Goal: Task Accomplishment & Management: Complete application form

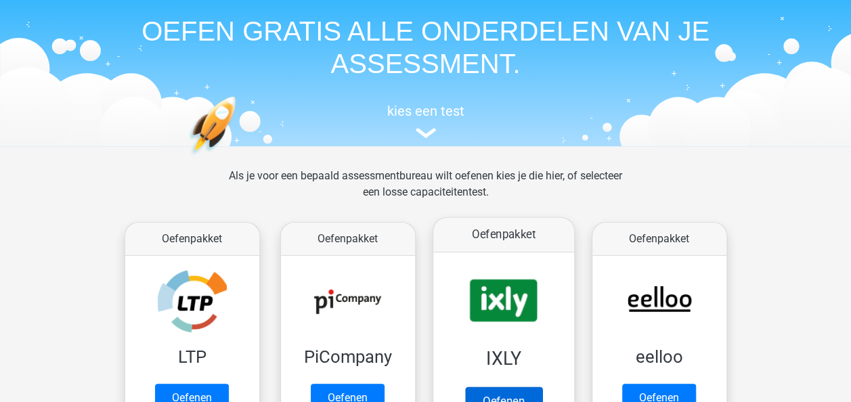
scroll to position [43, 0]
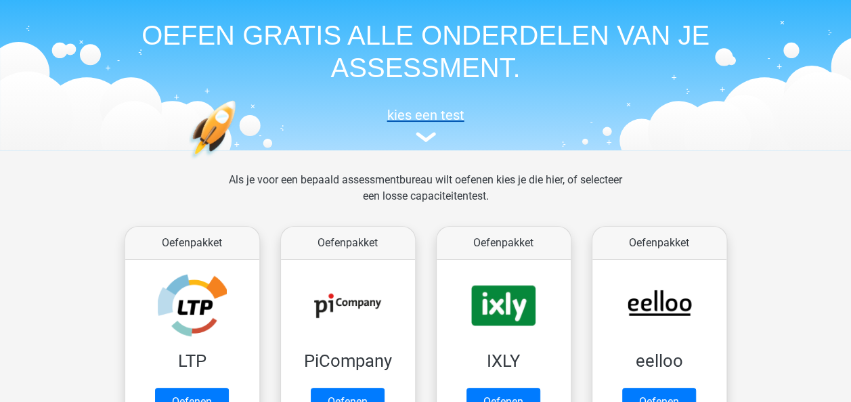
click at [432, 142] on img at bounding box center [425, 137] width 20 height 10
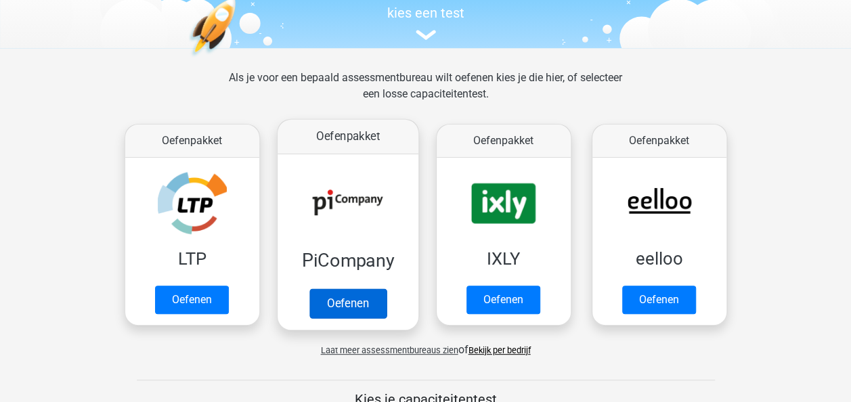
scroll to position [162, 0]
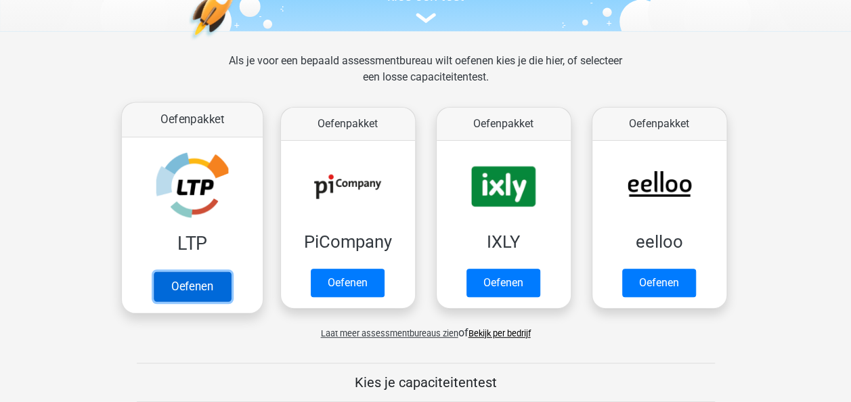
click at [208, 284] on link "Oefenen" at bounding box center [191, 286] width 77 height 30
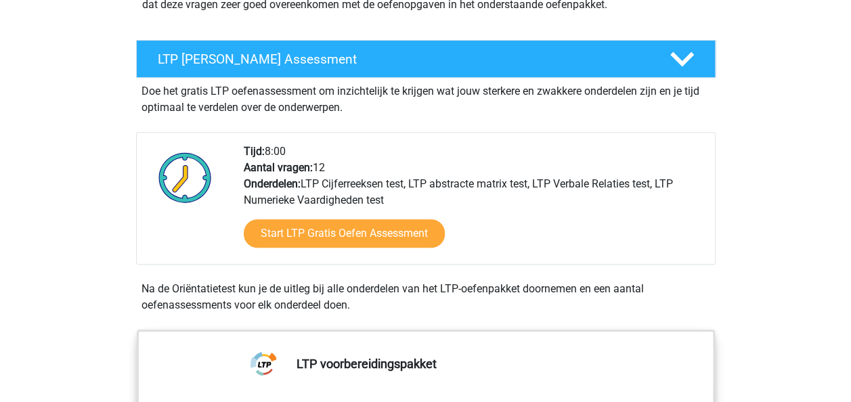
scroll to position [222, 0]
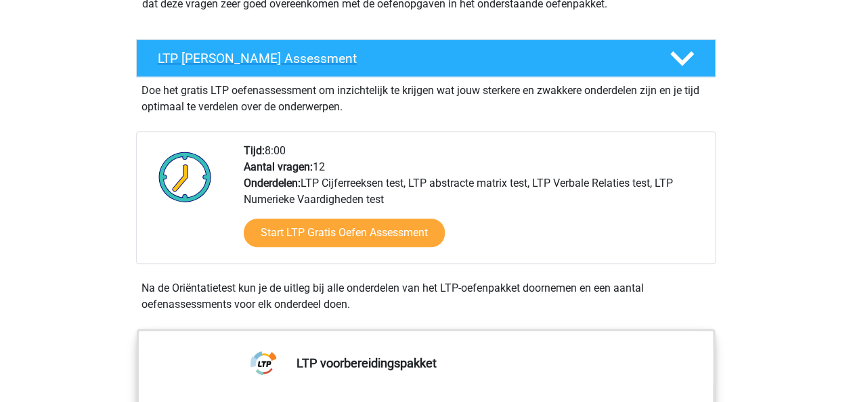
click at [688, 52] on icon at bounding box center [682, 59] width 24 height 24
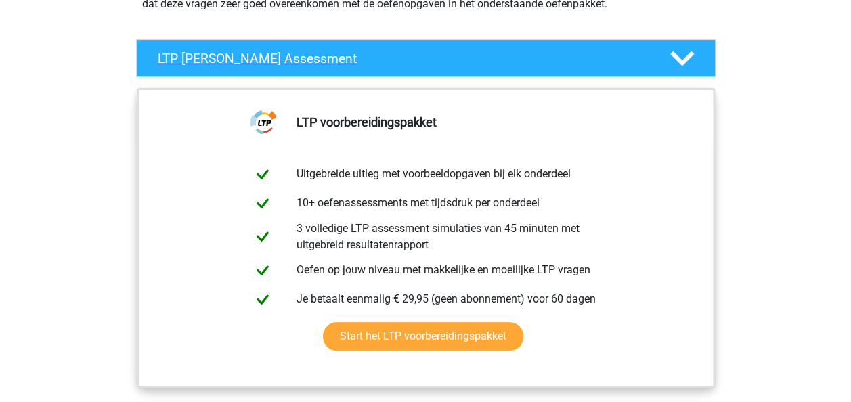
click at [688, 52] on icon at bounding box center [682, 59] width 24 height 24
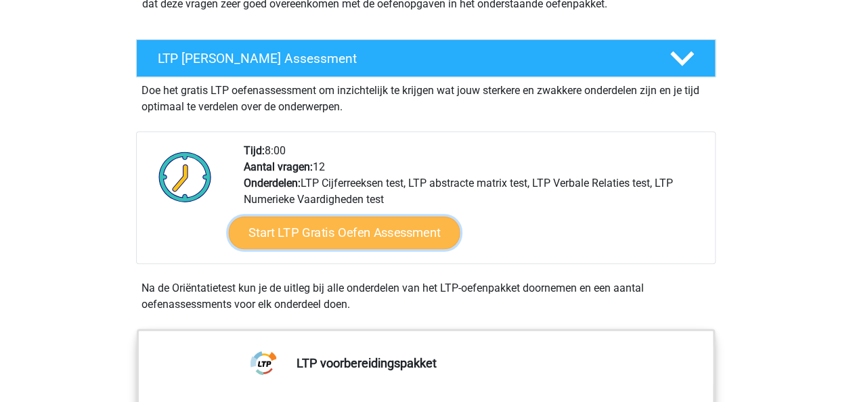
click at [411, 240] on link "Start LTP Gratis Oefen Assessment" at bounding box center [343, 233] width 231 height 32
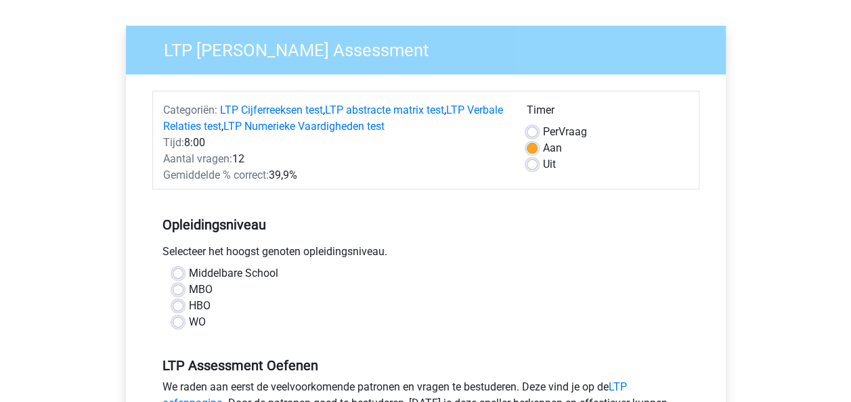
scroll to position [85, 0]
click at [189, 303] on label "HBO" at bounding box center [200, 306] width 22 height 16
click at [176, 303] on input "HBO" at bounding box center [178, 305] width 11 height 14
radio input "true"
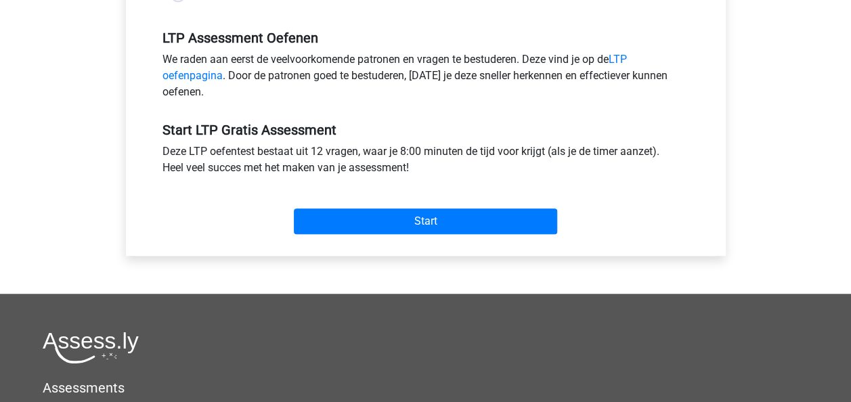
scroll to position [415, 0]
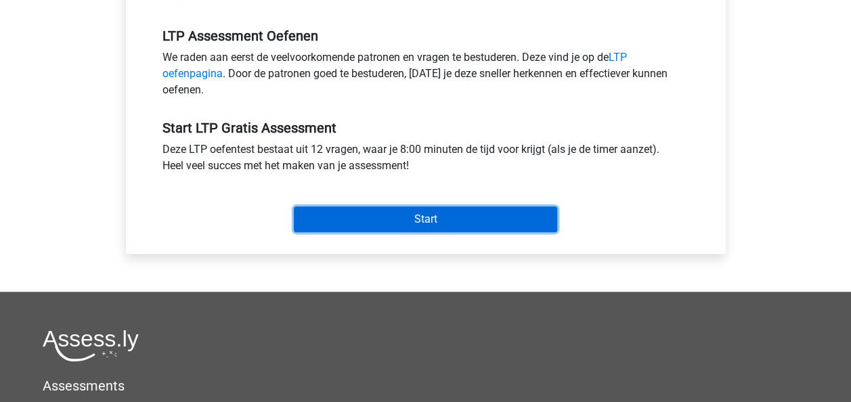
click at [380, 221] on input "Start" at bounding box center [425, 219] width 263 height 26
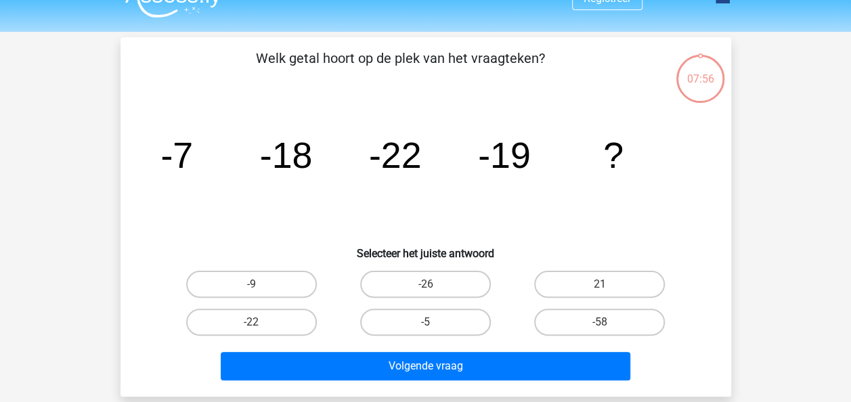
scroll to position [26, 0]
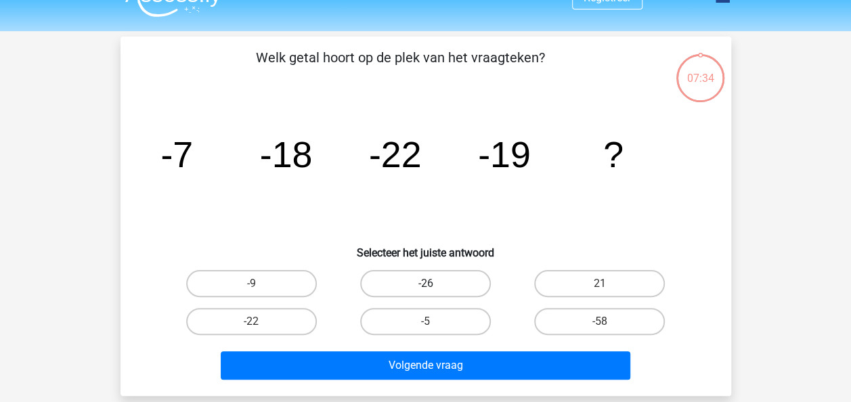
click at [436, 281] on label "-26" at bounding box center [425, 283] width 131 height 27
click at [434, 284] on input "-26" at bounding box center [429, 288] width 9 height 9
radio input "true"
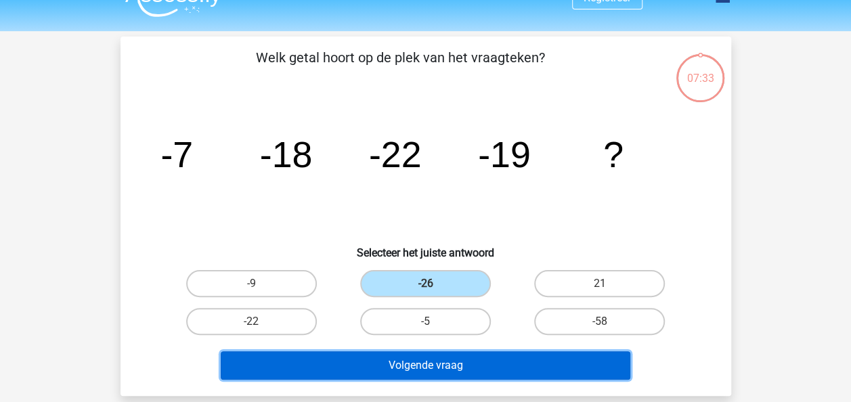
click at [474, 362] on button "Volgende vraag" at bounding box center [425, 365] width 409 height 28
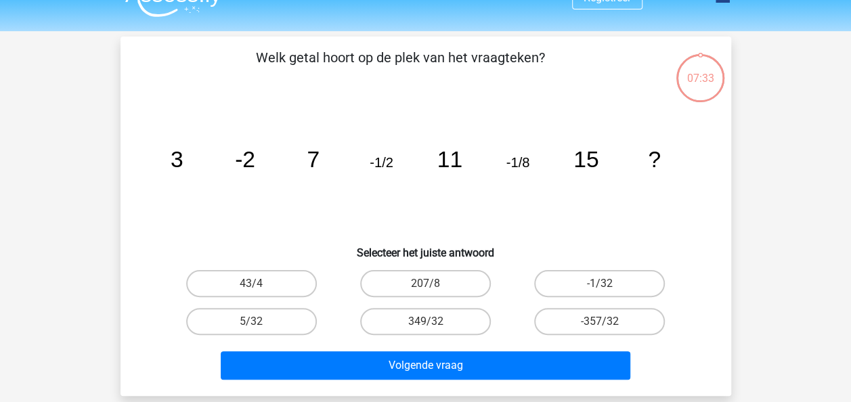
scroll to position [62, 0]
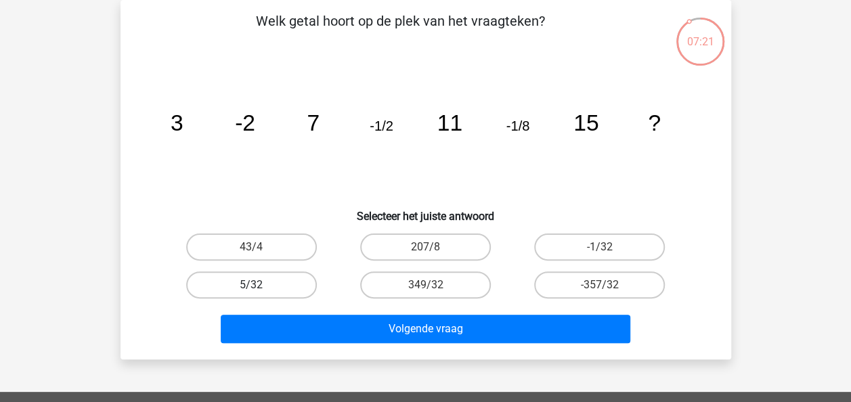
click at [271, 273] on label "5/32" at bounding box center [251, 284] width 131 height 27
click at [260, 285] on input "5/32" at bounding box center [255, 289] width 9 height 9
radio input "true"
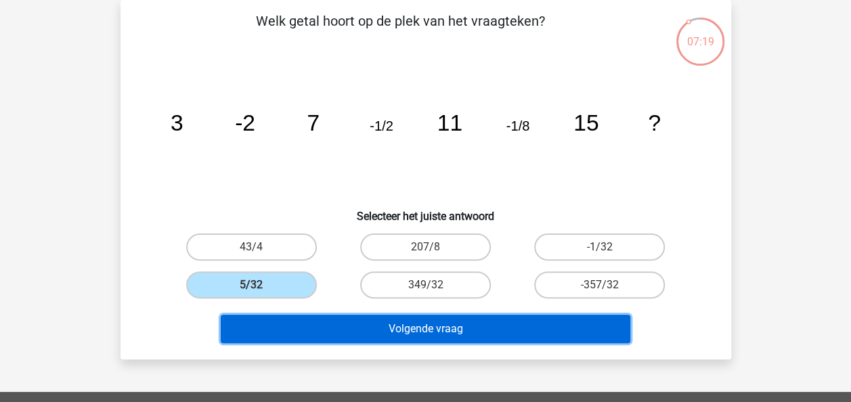
click at [384, 323] on button "Volgende vraag" at bounding box center [425, 329] width 409 height 28
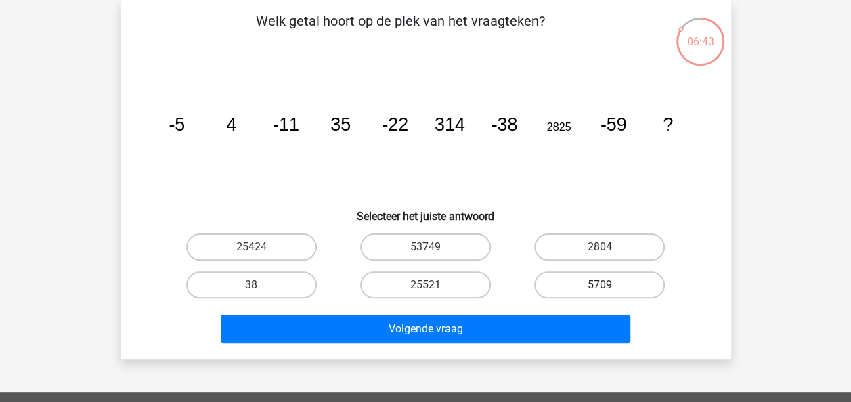
click at [598, 283] on label "5709" at bounding box center [599, 284] width 131 height 27
click at [600, 285] on input "5709" at bounding box center [604, 289] width 9 height 9
radio input "true"
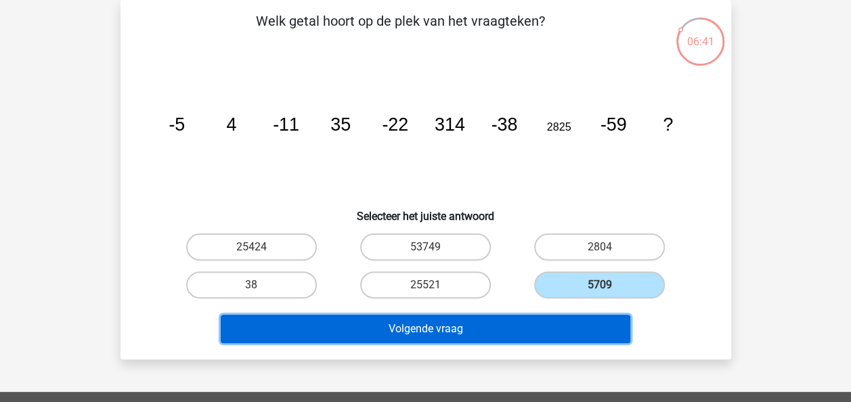
click at [485, 323] on button "Volgende vraag" at bounding box center [425, 329] width 409 height 28
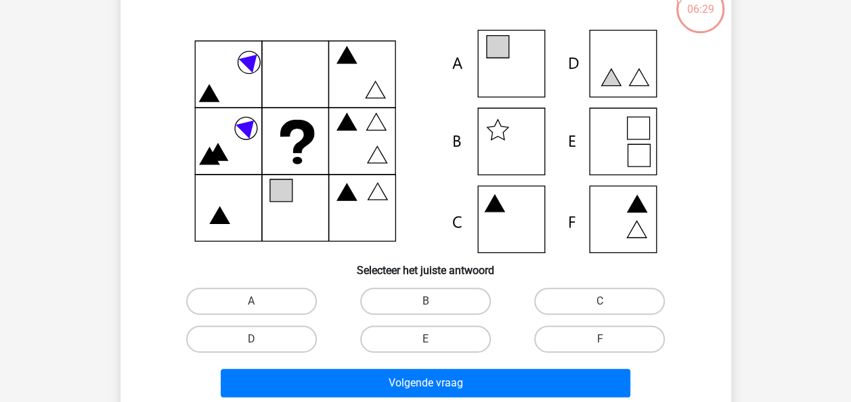
scroll to position [95, 0]
click at [472, 295] on label "B" at bounding box center [425, 301] width 131 height 27
click at [434, 301] on input "B" at bounding box center [429, 305] width 9 height 9
radio input "true"
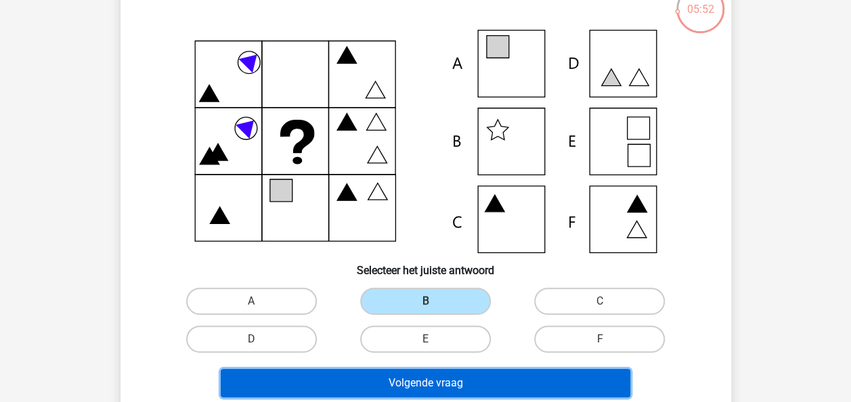
click at [463, 380] on button "Volgende vraag" at bounding box center [425, 383] width 409 height 28
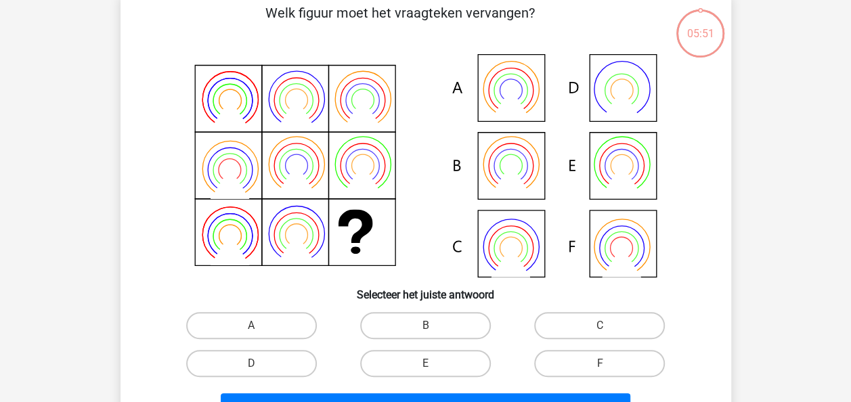
scroll to position [62, 0]
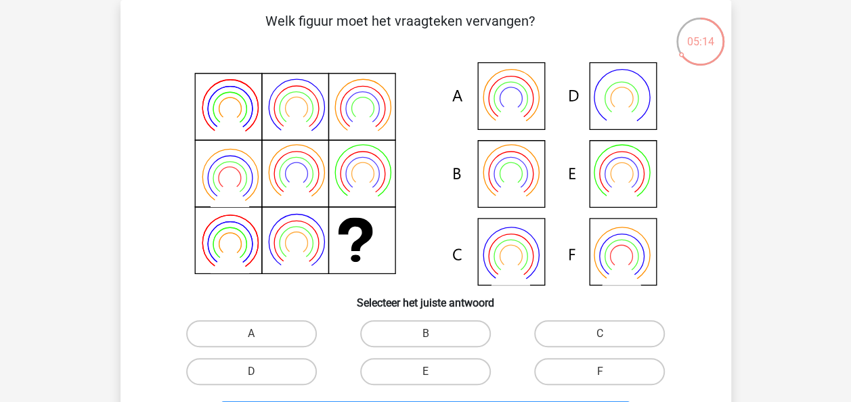
click at [500, 250] on icon at bounding box center [510, 256] width 22 height 22
click at [551, 338] on label "C" at bounding box center [599, 333] width 131 height 27
click at [600, 338] on input "C" at bounding box center [604, 338] width 9 height 9
radio input "true"
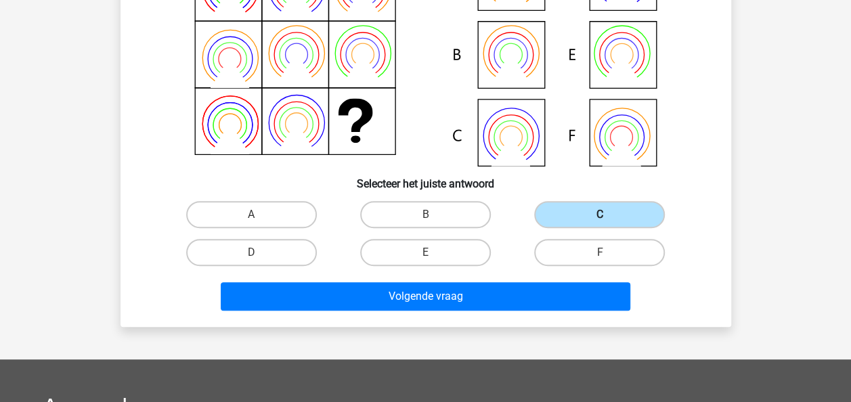
scroll to position [196, 0]
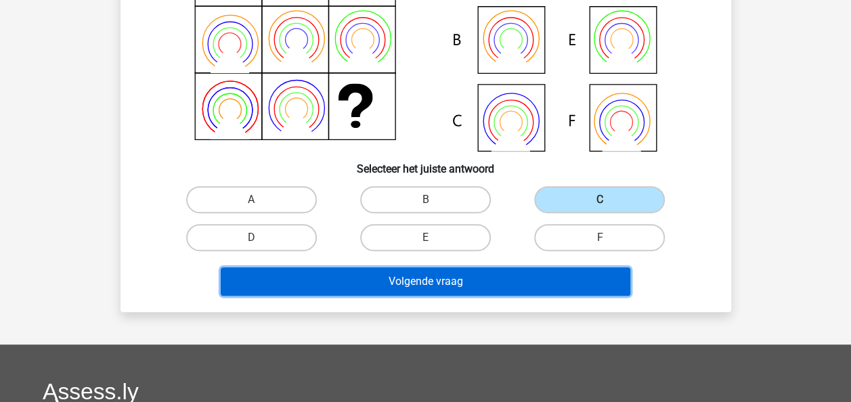
click at [548, 284] on button "Volgende vraag" at bounding box center [425, 281] width 409 height 28
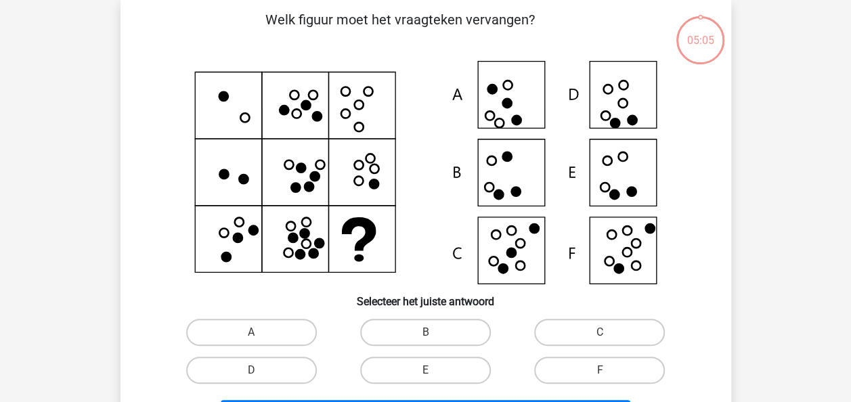
scroll to position [62, 0]
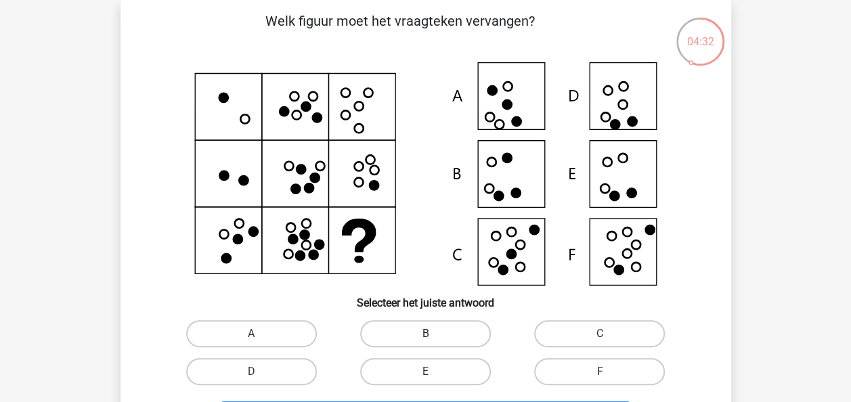
click at [438, 328] on label "B" at bounding box center [425, 333] width 131 height 27
click at [434, 334] on input "B" at bounding box center [429, 338] width 9 height 9
radio input "true"
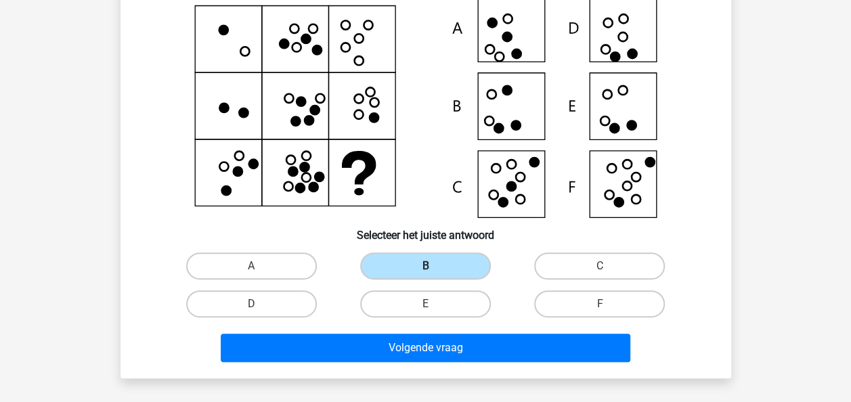
scroll to position [134, 0]
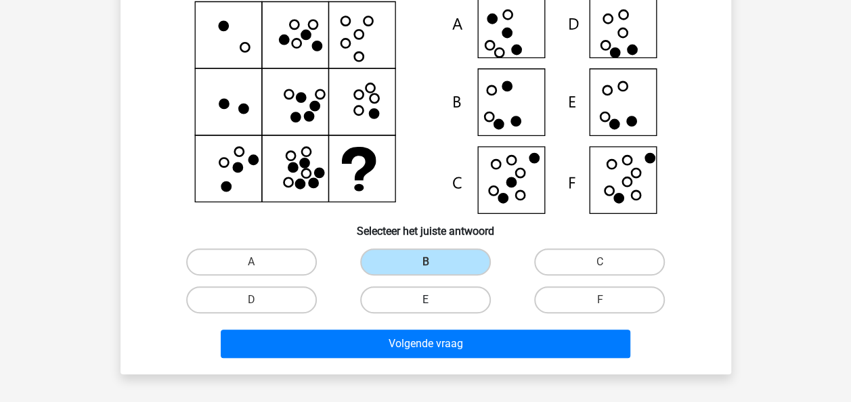
click at [463, 294] on label "E" at bounding box center [425, 299] width 131 height 27
click at [434, 300] on input "E" at bounding box center [429, 304] width 9 height 9
radio input "true"
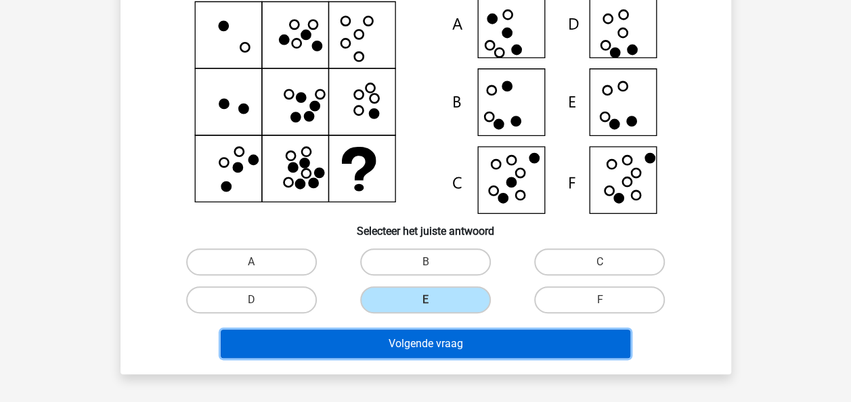
click at [461, 340] on button "Volgende vraag" at bounding box center [425, 344] width 409 height 28
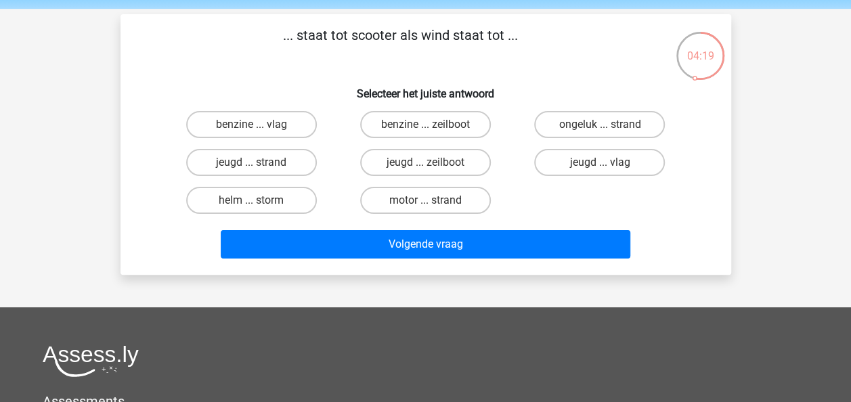
scroll to position [45, 0]
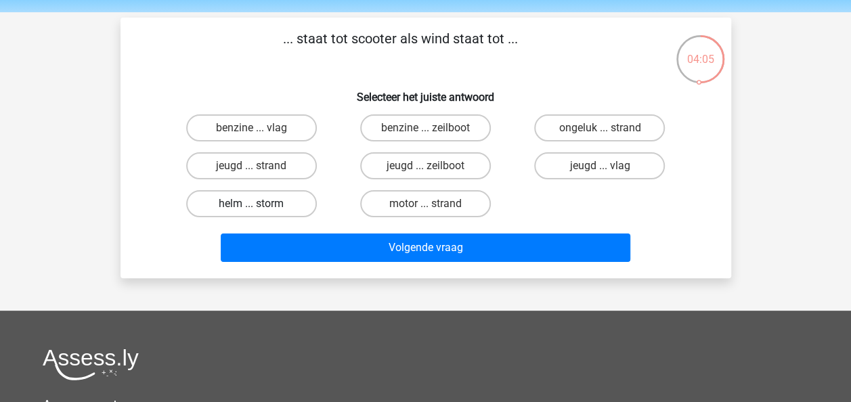
click at [293, 202] on label "helm ... storm" at bounding box center [251, 203] width 131 height 27
click at [260, 204] on input "helm ... storm" at bounding box center [255, 208] width 9 height 9
radio input "true"
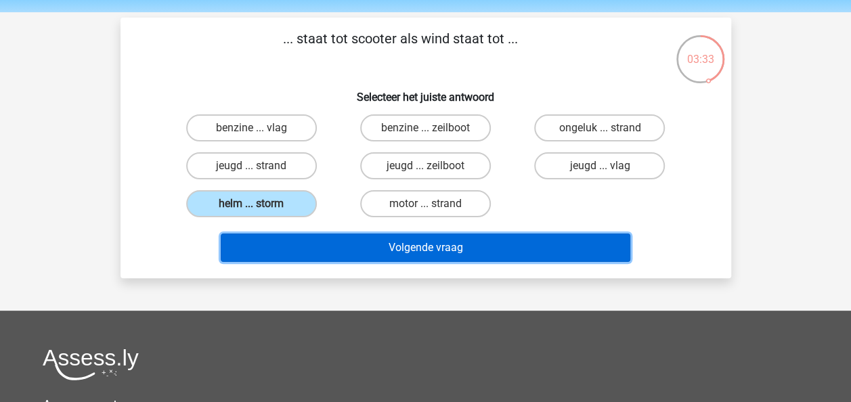
click at [525, 243] on button "Volgende vraag" at bounding box center [425, 247] width 409 height 28
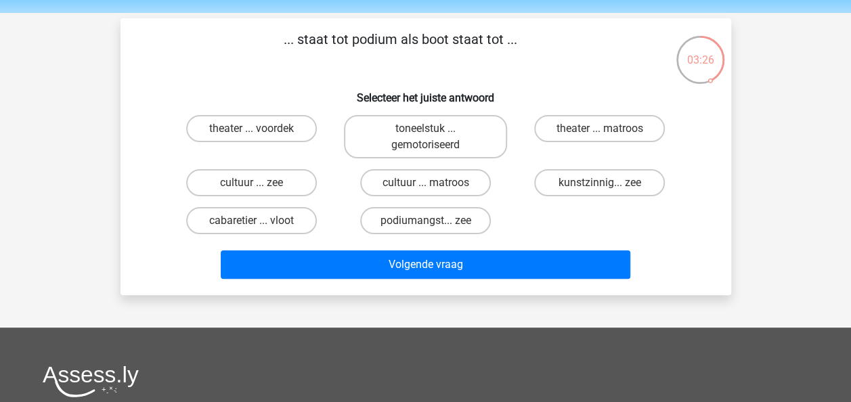
scroll to position [42, 0]
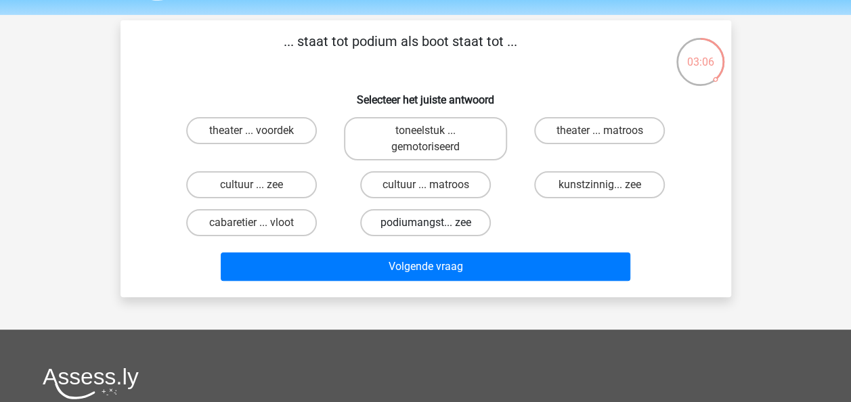
click at [472, 224] on label "podiumangst... zee" at bounding box center [425, 222] width 131 height 27
click at [434, 224] on input "podiumangst... zee" at bounding box center [429, 227] width 9 height 9
radio input "true"
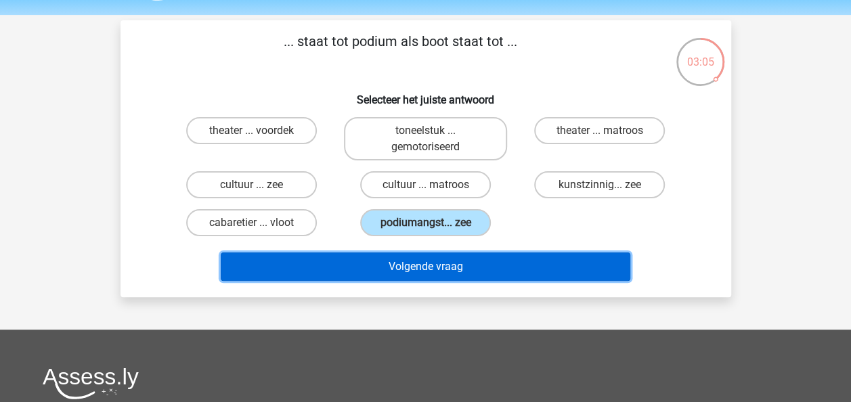
click at [487, 264] on button "Volgende vraag" at bounding box center [425, 266] width 409 height 28
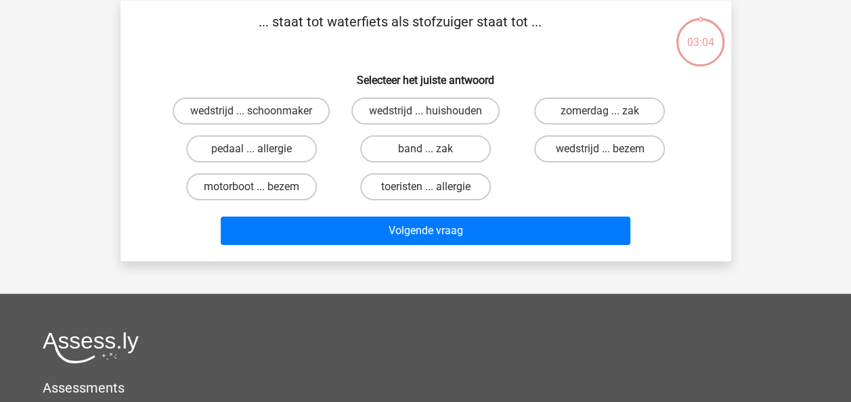
scroll to position [62, 0]
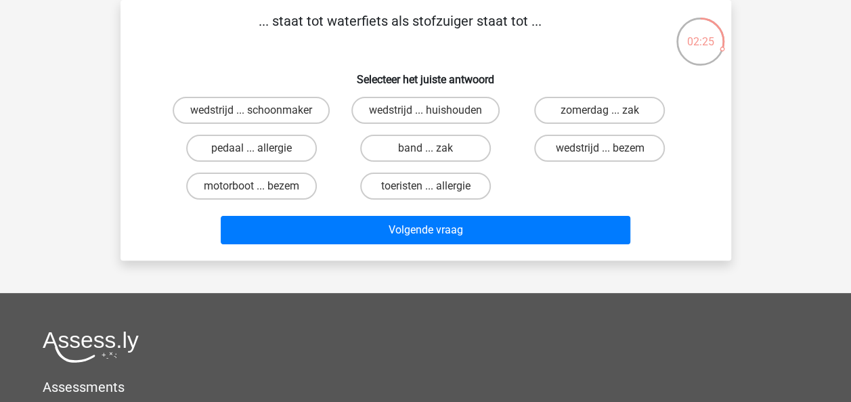
drag, startPoint x: 328, startPoint y: 16, endPoint x: 389, endPoint y: 26, distance: 61.6
click at [389, 26] on p "... staat tot waterfiets als stofzuiger staat tot ..." at bounding box center [400, 31] width 516 height 41
click at [309, 105] on label "wedstrijd ... schoonmaker" at bounding box center [251, 110] width 157 height 27
click at [260, 110] on input "wedstrijd ... schoonmaker" at bounding box center [255, 114] width 9 height 9
radio input "true"
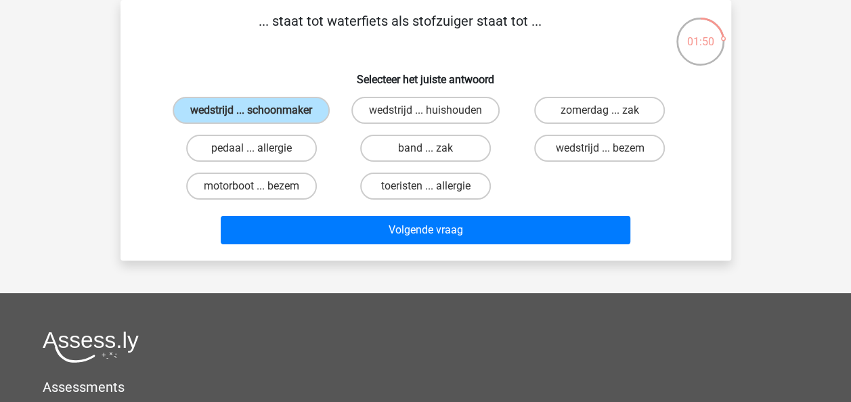
click at [413, 208] on div "Volgende vraag" at bounding box center [425, 227] width 567 height 45
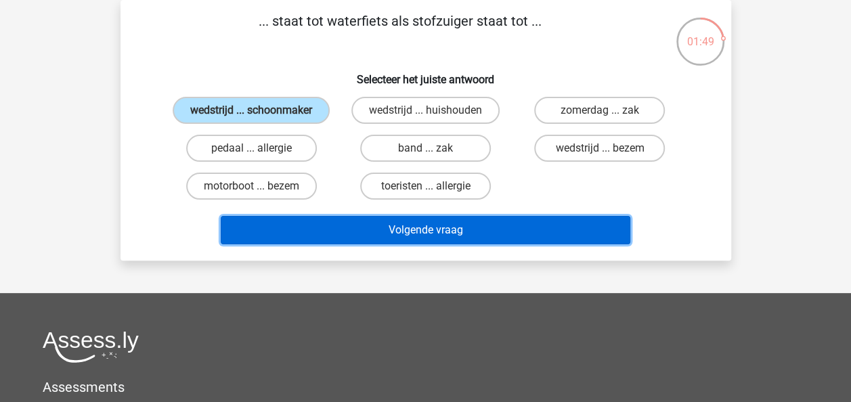
click at [416, 217] on button "Volgende vraag" at bounding box center [425, 230] width 409 height 28
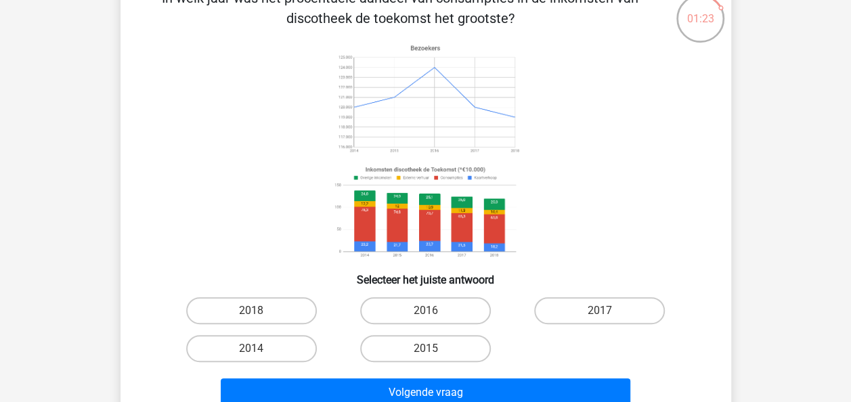
scroll to position [84, 0]
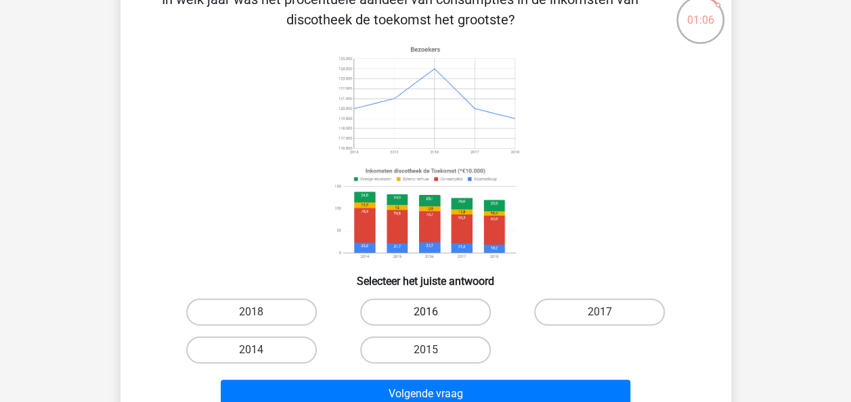
click at [386, 307] on label "2016" at bounding box center [425, 311] width 131 height 27
click at [425, 312] on input "2016" at bounding box center [429, 316] width 9 height 9
radio input "true"
click at [582, 307] on label "2017" at bounding box center [599, 311] width 131 height 27
click at [600, 312] on input "2017" at bounding box center [604, 316] width 9 height 9
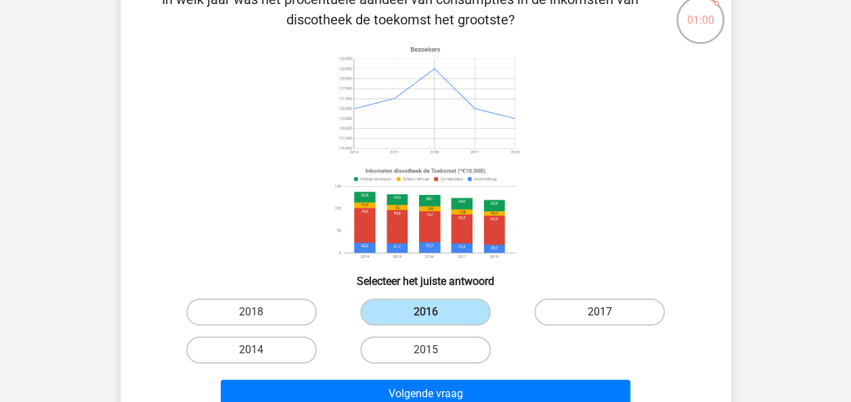
radio input "true"
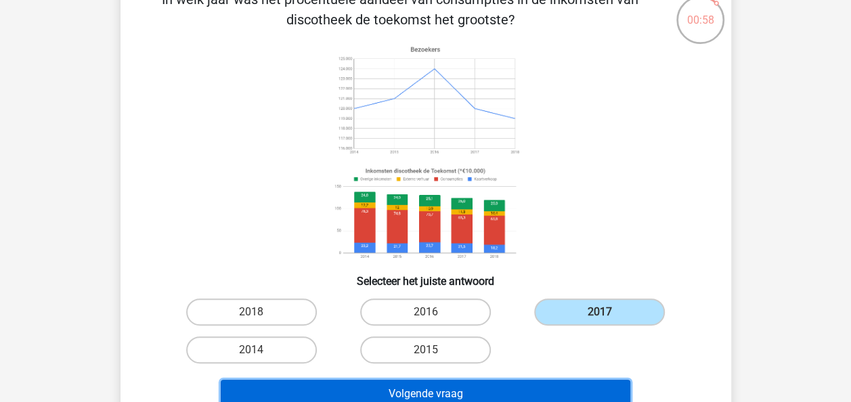
click at [492, 386] on button "Volgende vraag" at bounding box center [425, 394] width 409 height 28
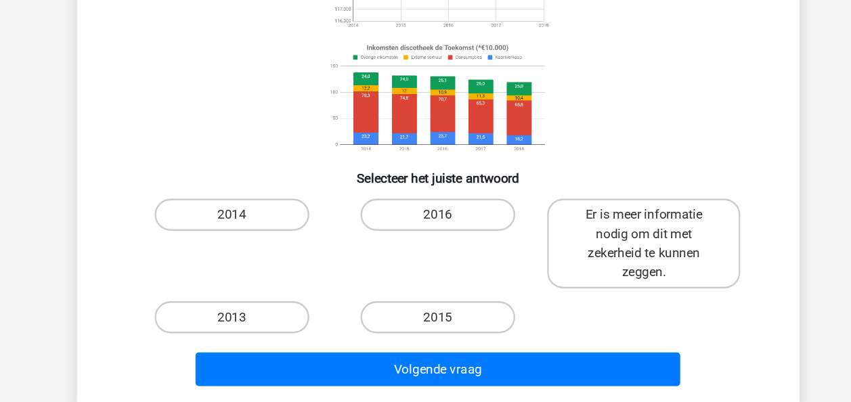
scroll to position [154, 0]
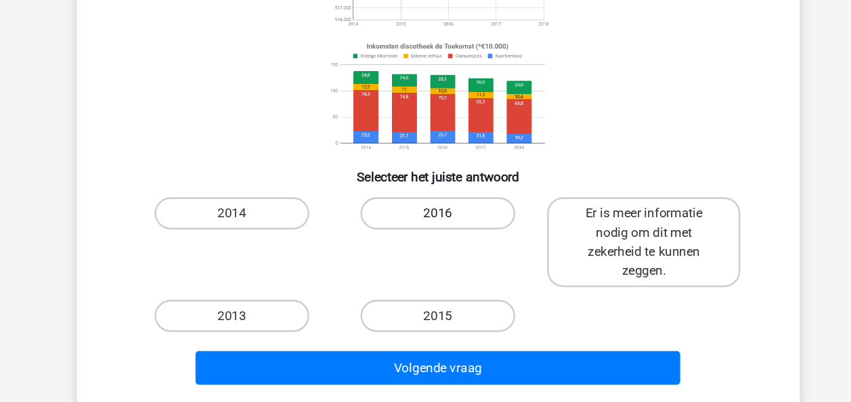
click at [421, 250] on label "2016" at bounding box center [425, 242] width 131 height 27
click at [425, 250] on input "2016" at bounding box center [429, 246] width 9 height 9
radio input "true"
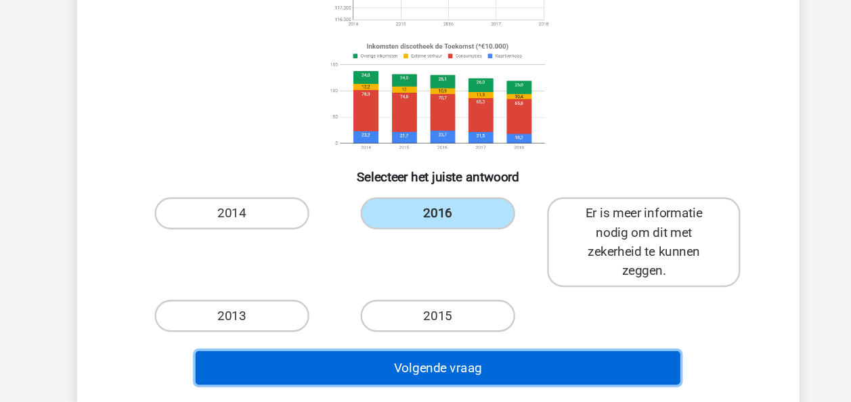
click at [488, 378] on button "Volgende vraag" at bounding box center [425, 373] width 409 height 28
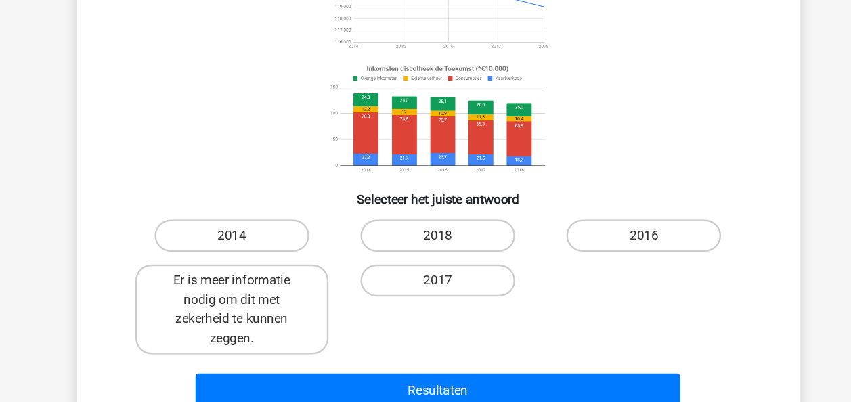
scroll to position [135, 0]
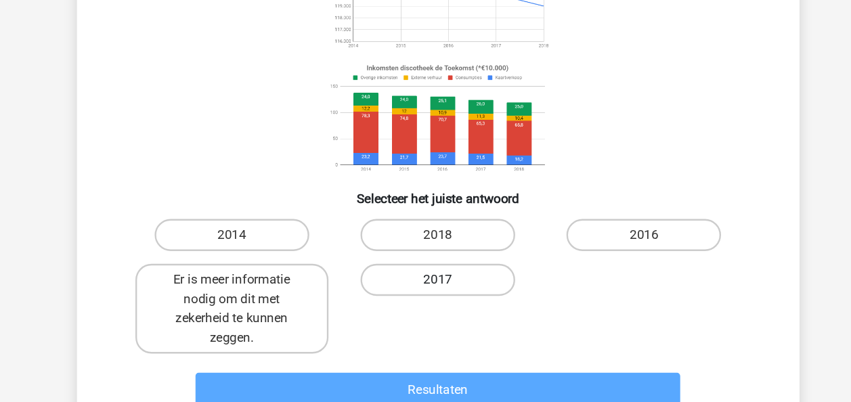
click at [456, 307] on label "2017" at bounding box center [425, 298] width 131 height 27
click at [434, 307] on input "2017" at bounding box center [429, 302] width 9 height 9
radio input "true"
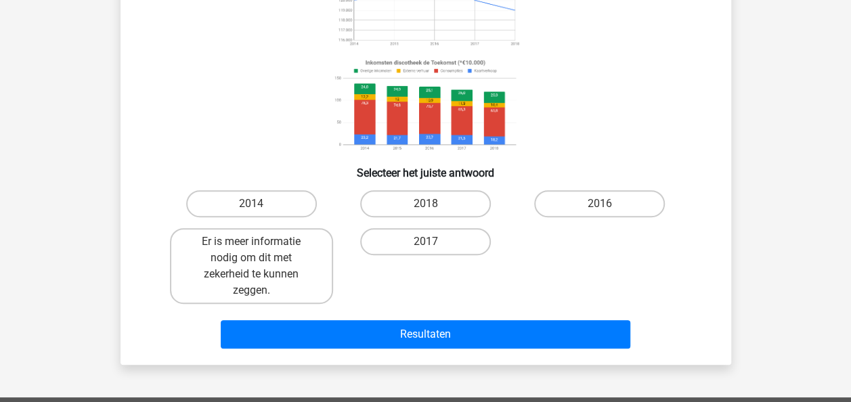
scroll to position [183, 0]
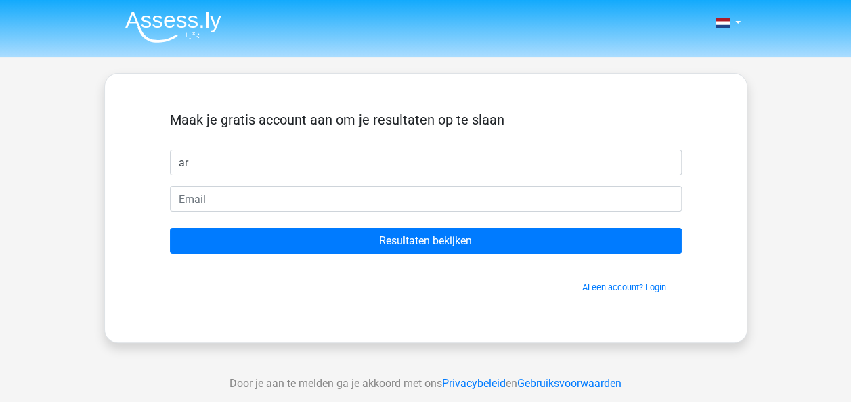
type input "a"
type input "rania"
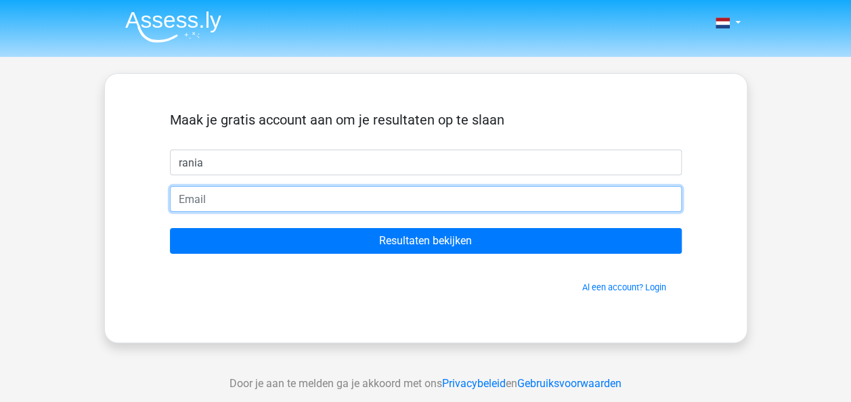
click at [372, 200] on input "email" at bounding box center [426, 199] width 512 height 26
type input "[EMAIL_ADDRESS][DOMAIN_NAME]"
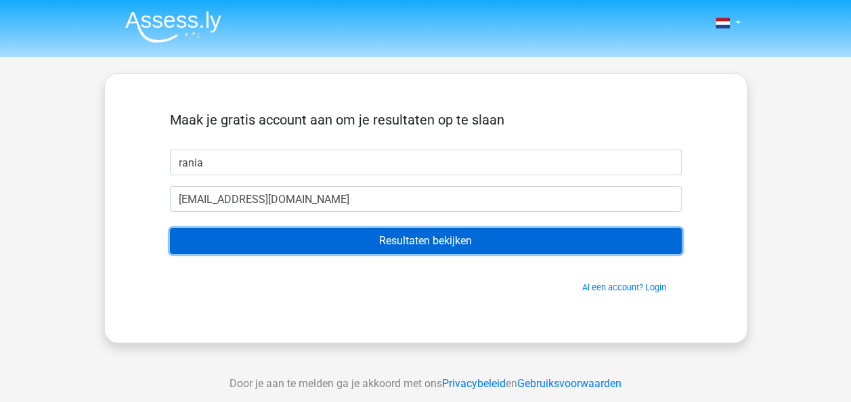
click at [443, 237] on input "Resultaten bekijken" at bounding box center [426, 241] width 512 height 26
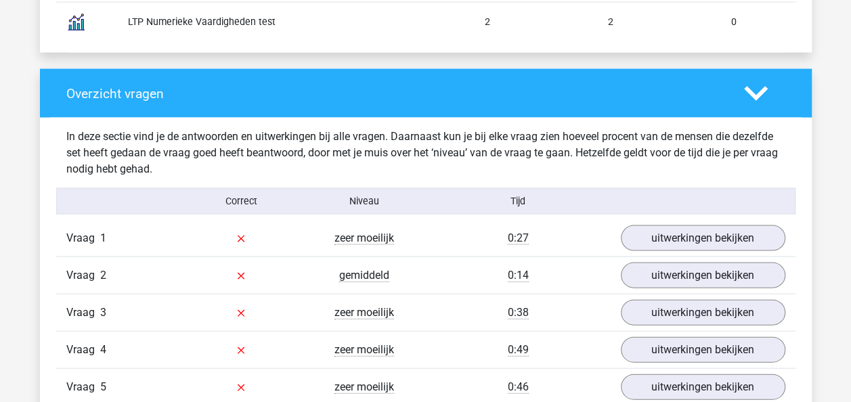
scroll to position [1317, 0]
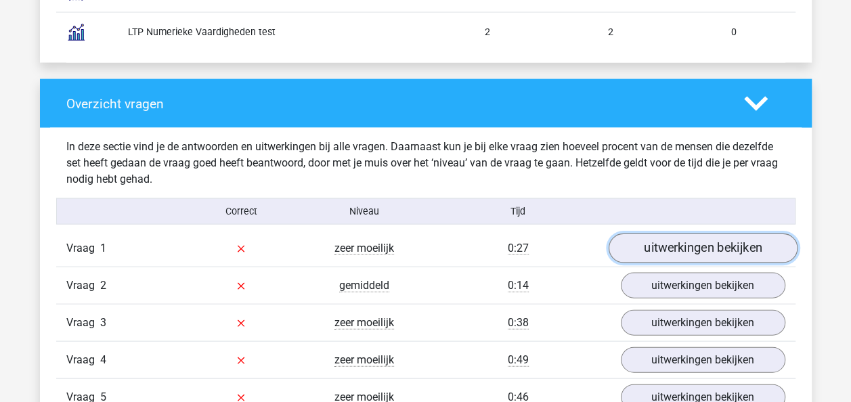
click at [701, 249] on link "uitwerkingen bekijken" at bounding box center [702, 249] width 189 height 30
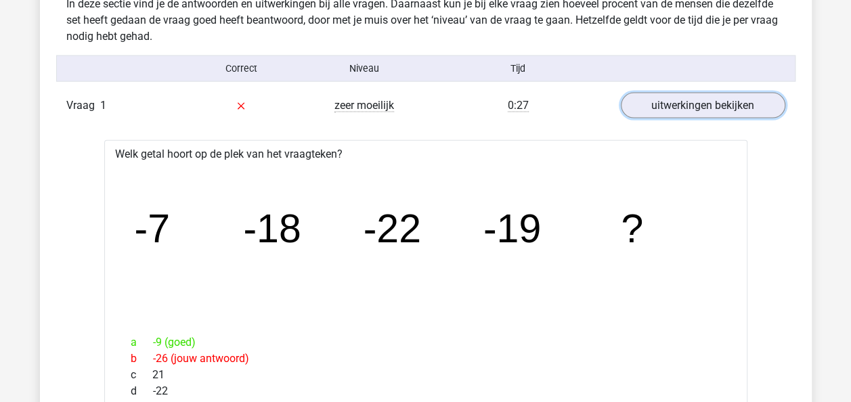
scroll to position [1460, 0]
click at [698, 87] on div "Vraag 1 zeer moeilijk 0:27 uitwerkingen bekijken" at bounding box center [425, 105] width 739 height 37
click at [701, 99] on link "uitwerkingen bekijken" at bounding box center [702, 106] width 189 height 30
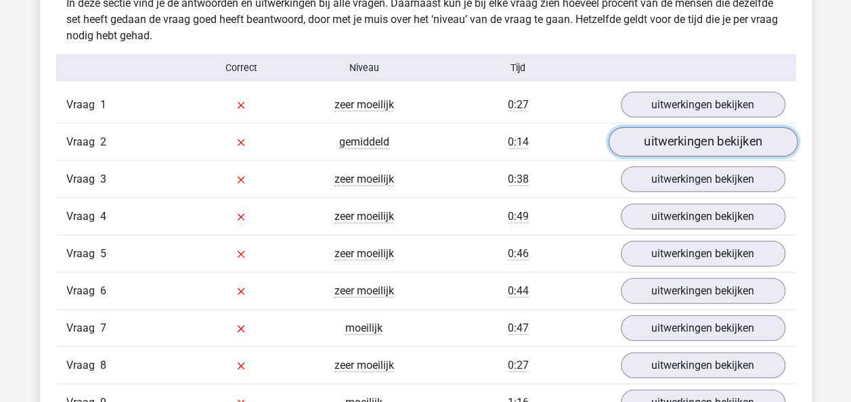
click at [706, 130] on link "uitwerkingen bekijken" at bounding box center [702, 143] width 189 height 30
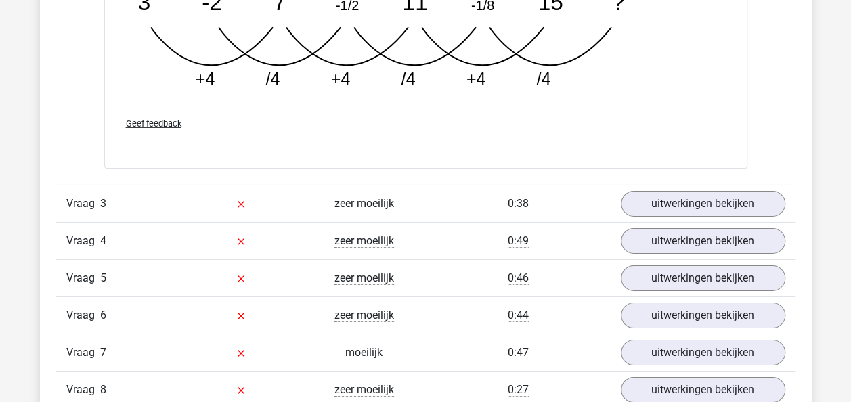
scroll to position [2093, 0]
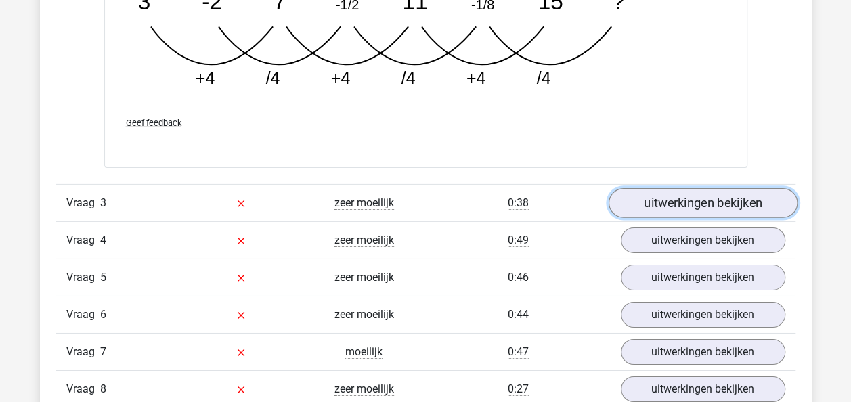
click at [700, 191] on link "uitwerkingen bekijken" at bounding box center [702, 203] width 189 height 30
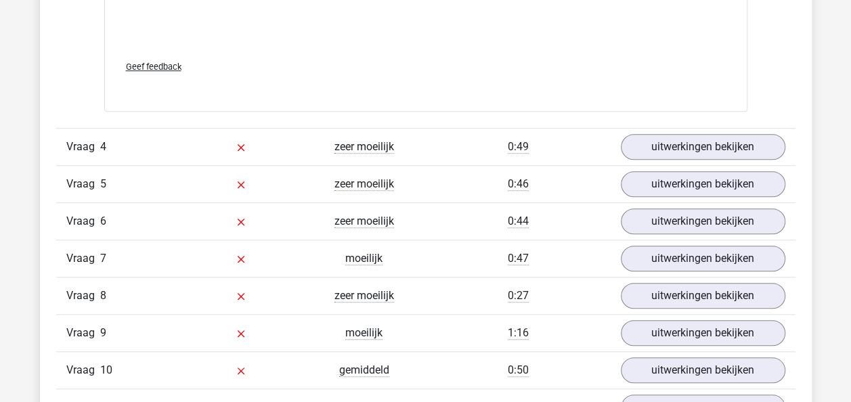
scroll to position [3000, 0]
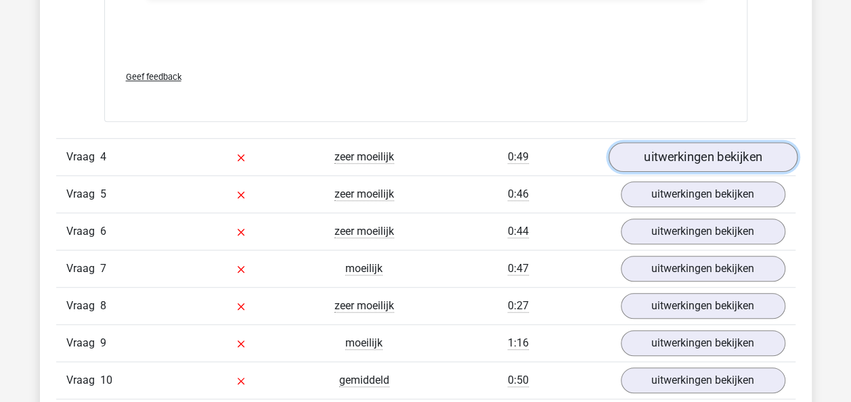
click at [695, 142] on link "uitwerkingen bekijken" at bounding box center [702, 157] width 189 height 30
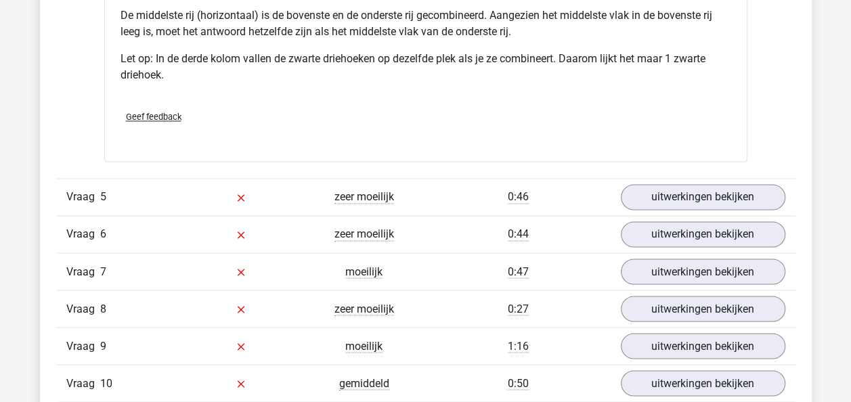
scroll to position [3585, 0]
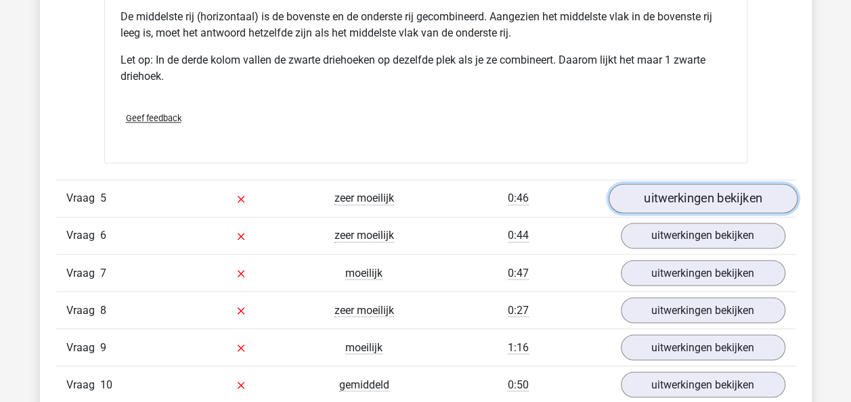
click at [704, 187] on link "uitwerkingen bekijken" at bounding box center [702, 198] width 189 height 30
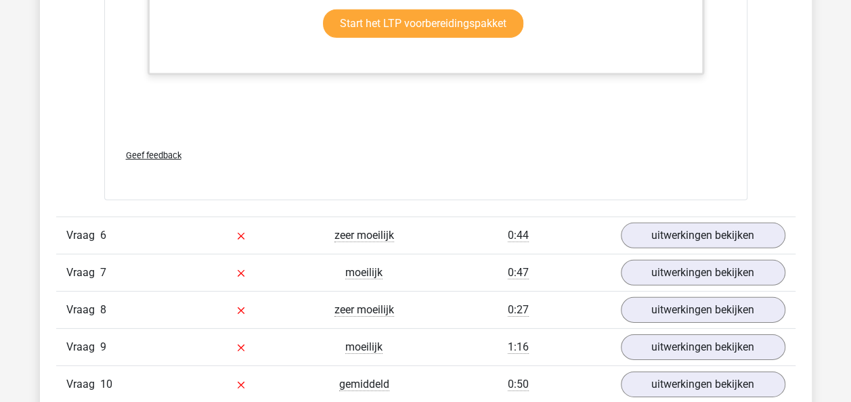
scroll to position [4574, 0]
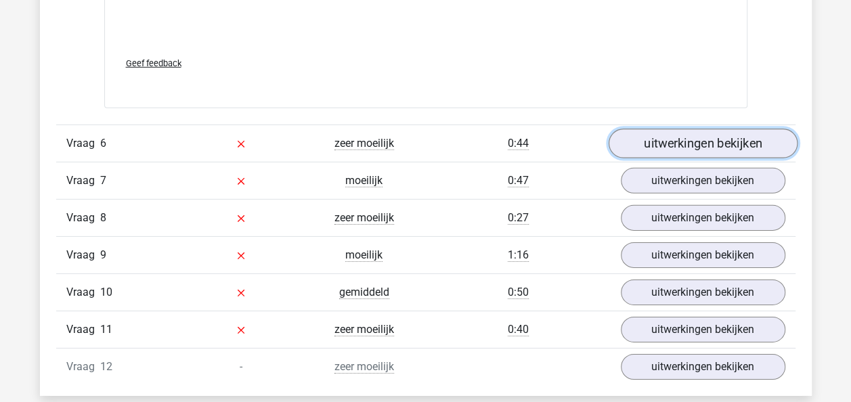
click at [704, 144] on link "uitwerkingen bekijken" at bounding box center [702, 144] width 189 height 30
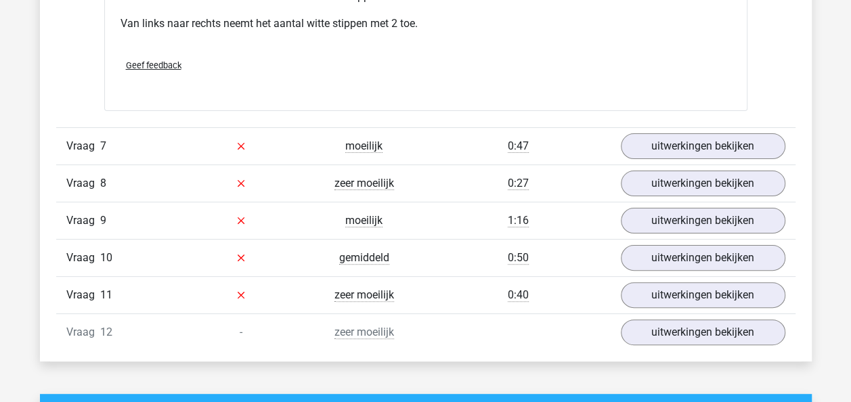
scroll to position [5166, 0]
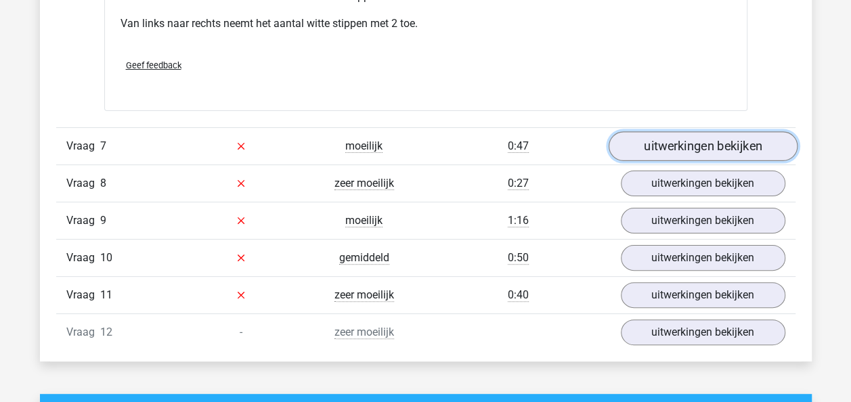
click at [706, 139] on link "uitwerkingen bekijken" at bounding box center [702, 146] width 189 height 30
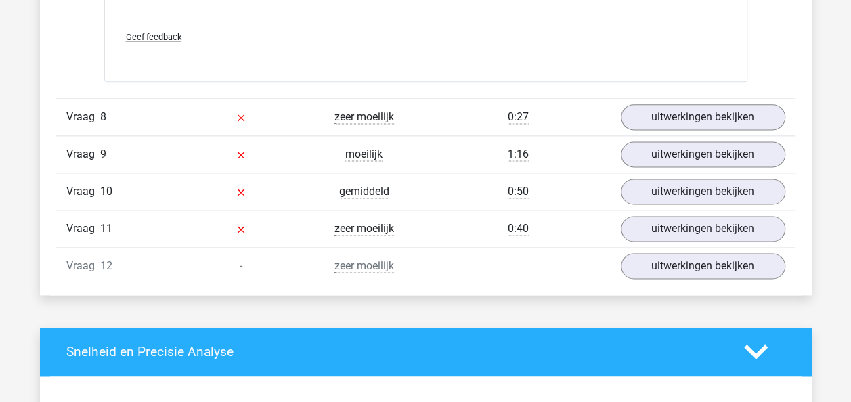
scroll to position [5951, 0]
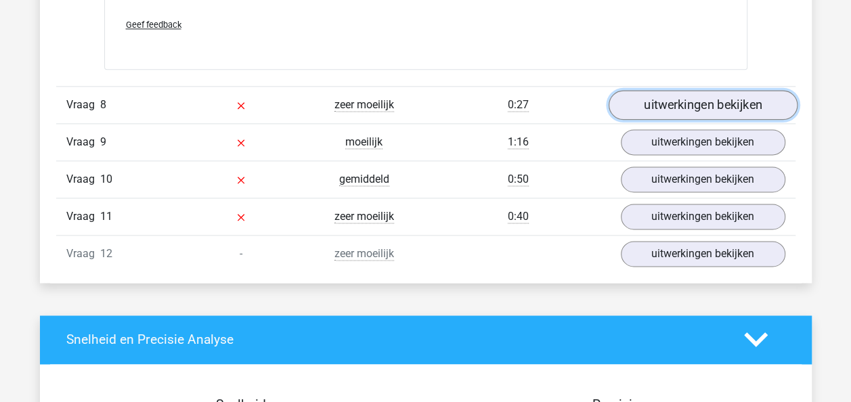
click at [700, 95] on link "uitwerkingen bekijken" at bounding box center [702, 105] width 189 height 30
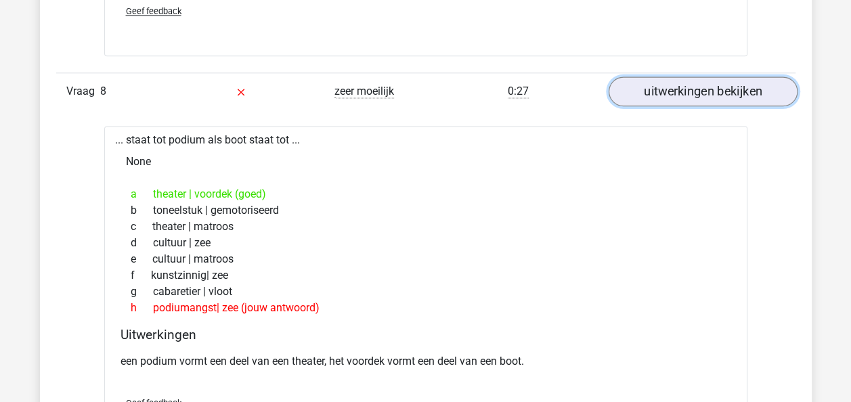
scroll to position [5964, 0]
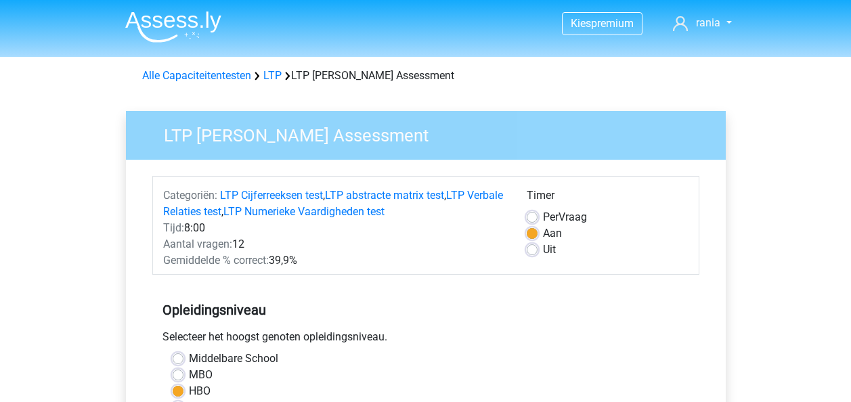
scroll to position [415, 0]
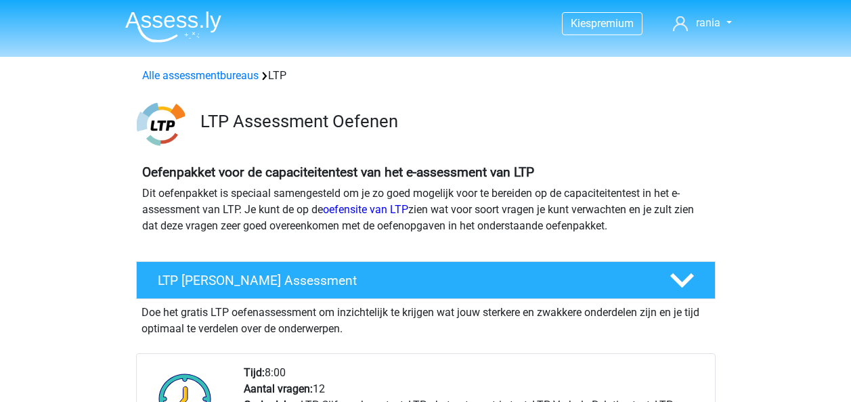
scroll to position [222, 0]
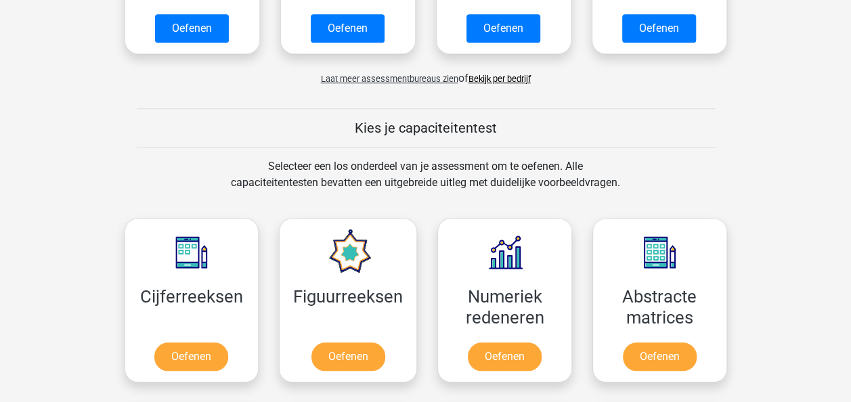
scroll to position [418, 0]
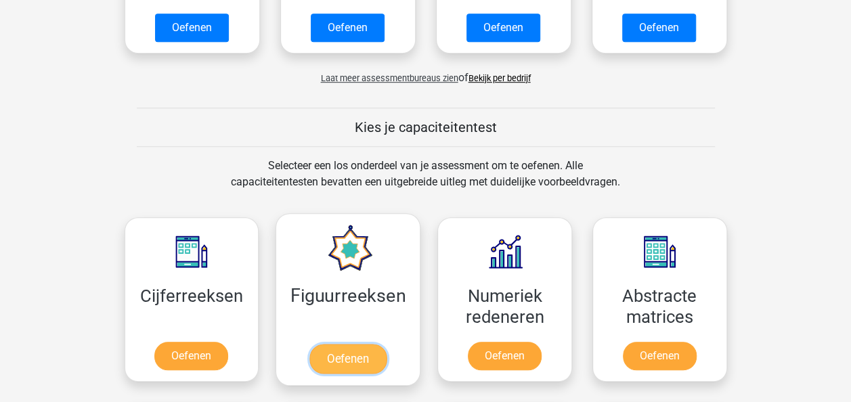
click at [332, 358] on link "Oefenen" at bounding box center [347, 359] width 77 height 30
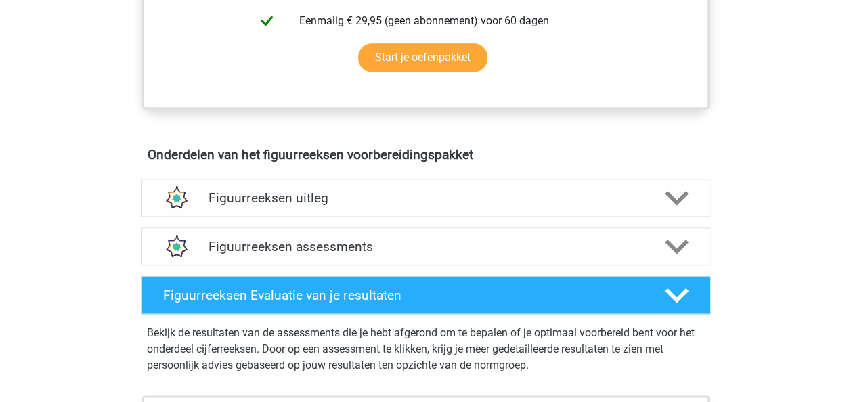
scroll to position [678, 0]
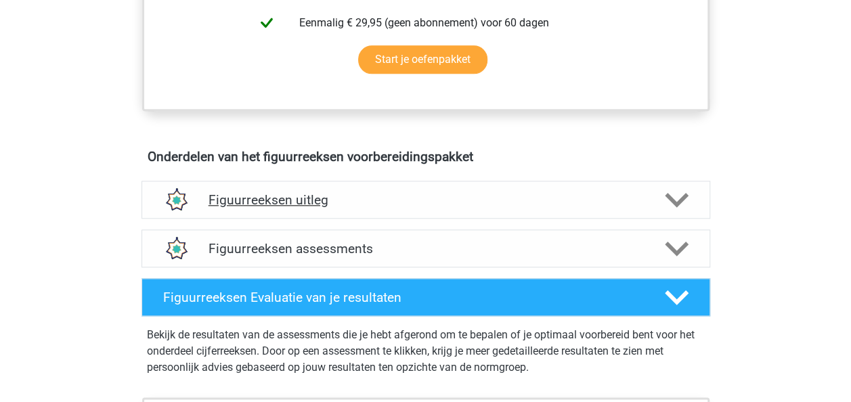
click at [687, 199] on div at bounding box center [674, 200] width 45 height 24
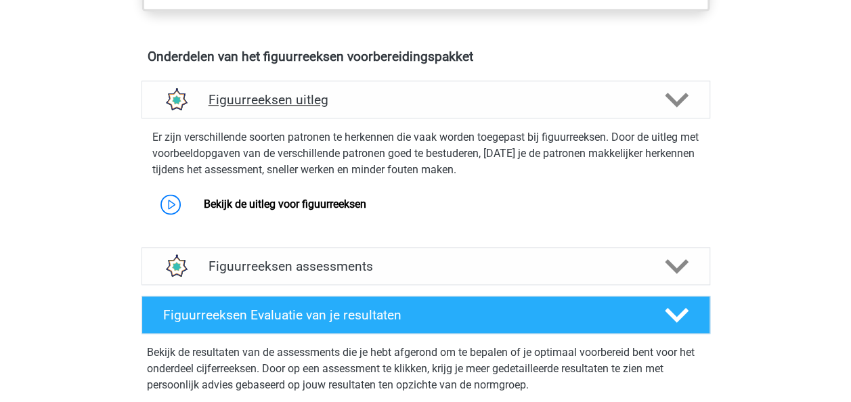
scroll to position [779, 0]
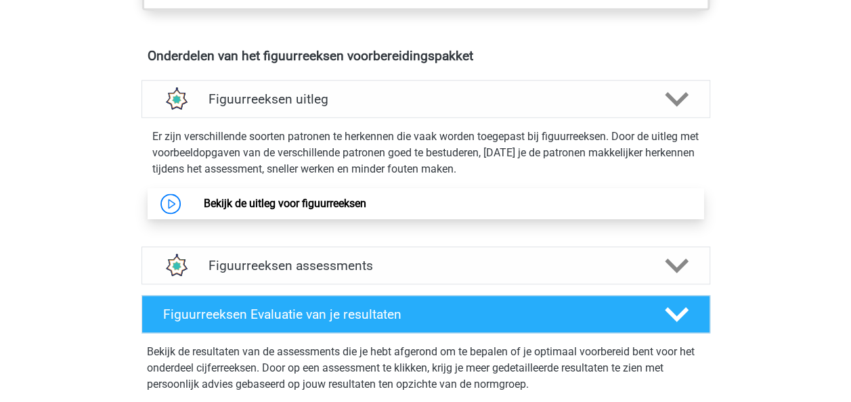
click at [366, 203] on link "Bekijk de uitleg voor figuurreeksen" at bounding box center [285, 203] width 162 height 13
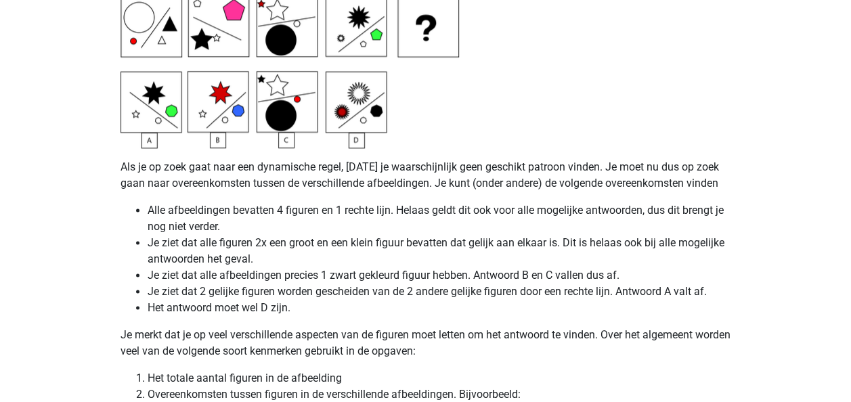
scroll to position [3423, 0]
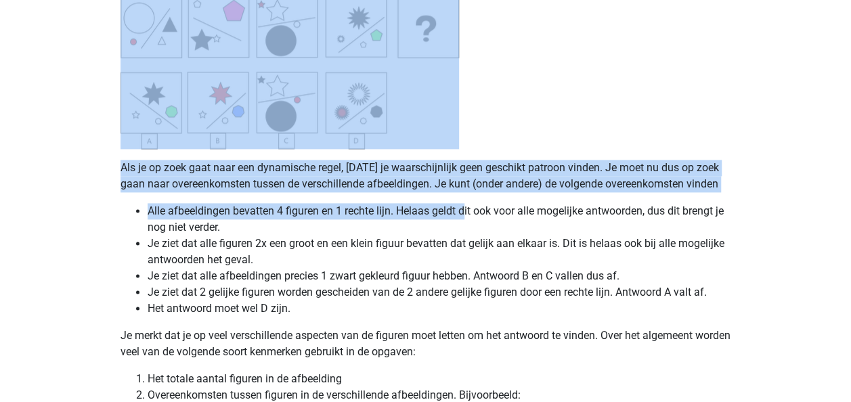
drag, startPoint x: 466, startPoint y: 200, endPoint x: 495, endPoint y: 8, distance: 193.7
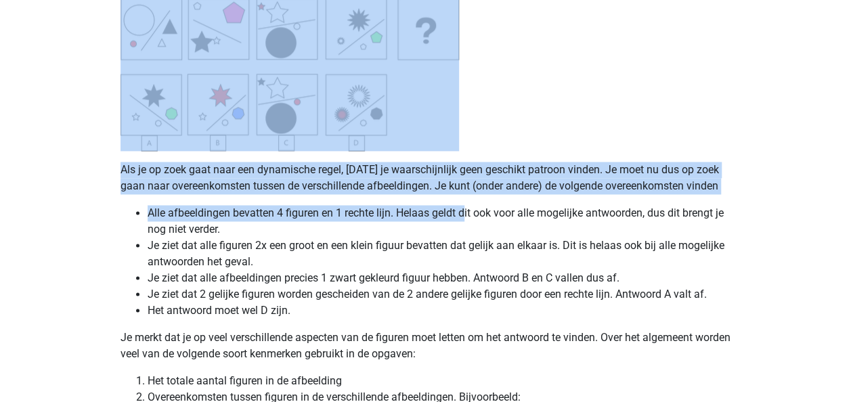
scroll to position [3417, 0]
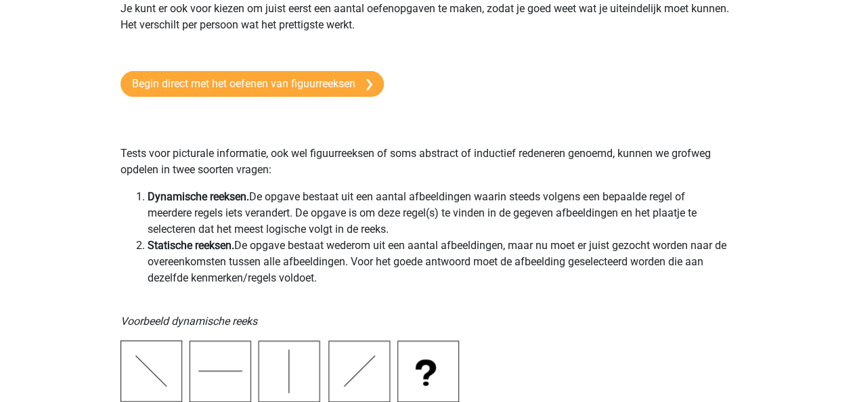
scroll to position [169, 0]
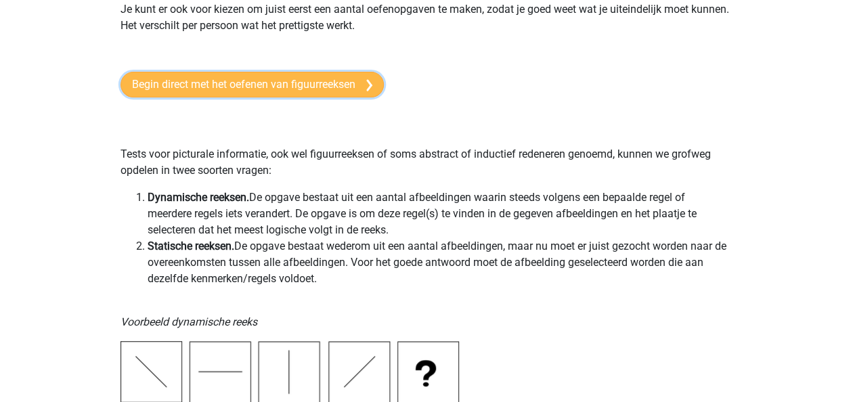
click at [339, 83] on link "Begin direct met het oefenen van figuurreeksen" at bounding box center [251, 85] width 263 height 26
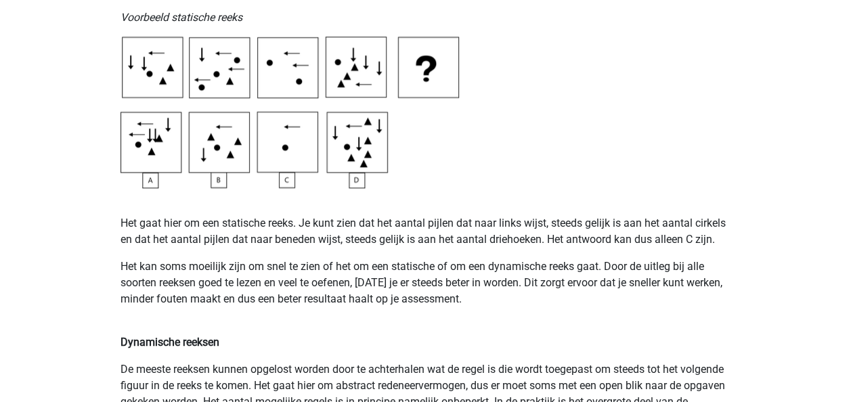
scroll to position [744, 0]
